Goal: Transaction & Acquisition: Purchase product/service

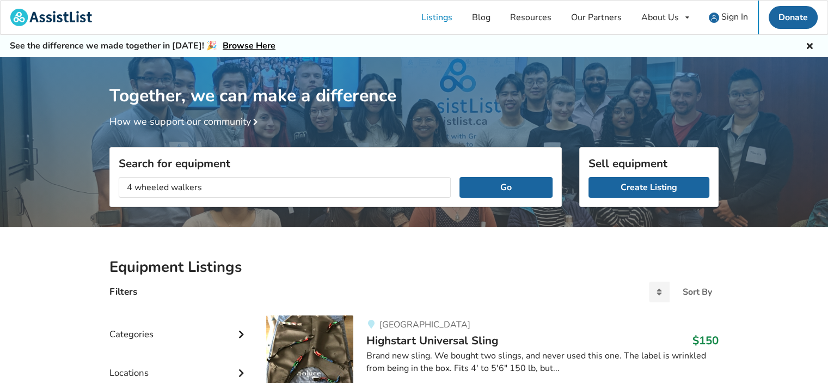
type input "4 wheeled walkers"
click at [460, 177] on button "Go" at bounding box center [506, 187] width 93 height 21
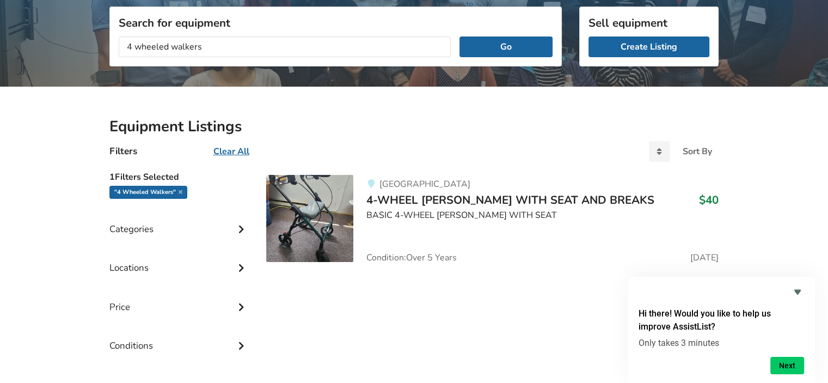
scroll to position [86, 0]
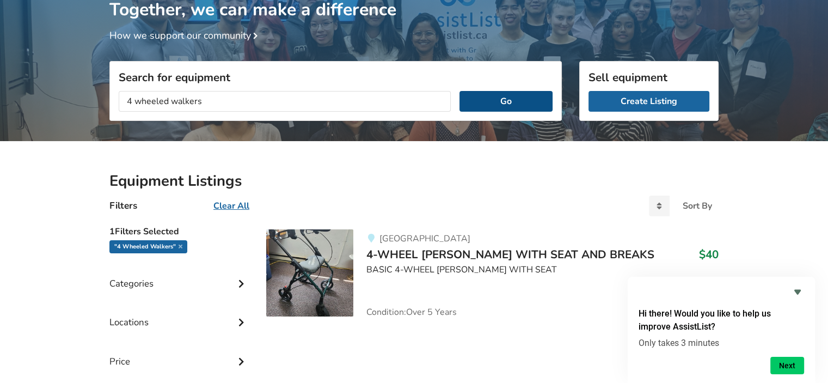
click at [495, 106] on button "Go" at bounding box center [506, 101] width 93 height 21
click at [239, 281] on icon at bounding box center [241, 282] width 11 height 9
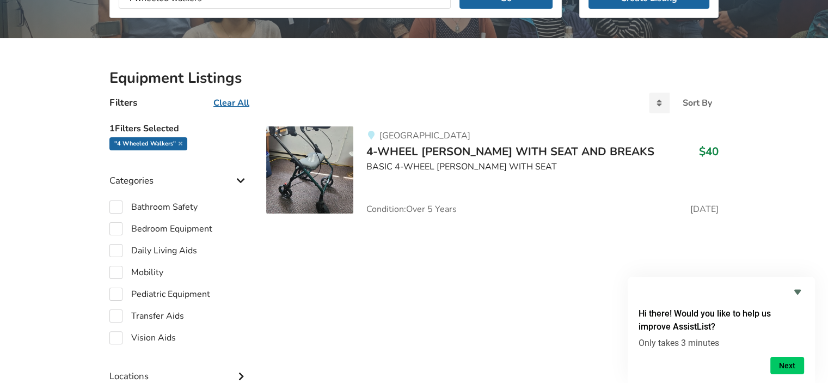
scroll to position [195, 0]
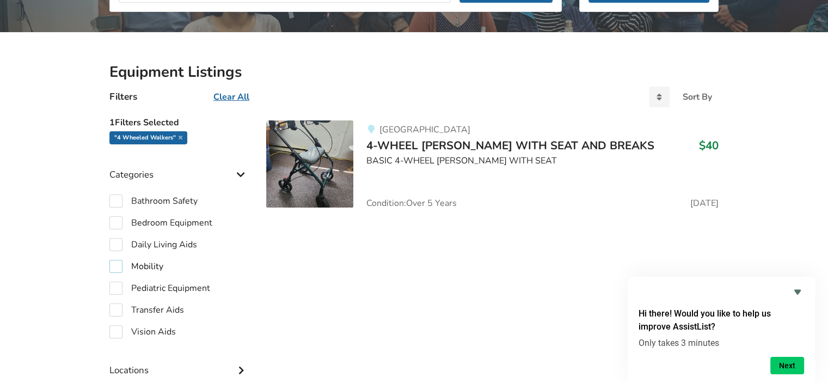
click at [117, 266] on label "Mobility" at bounding box center [136, 266] width 54 height 13
checkbox input "true"
click at [303, 174] on img at bounding box center [309, 163] width 87 height 87
